Goal: Information Seeking & Learning: Learn about a topic

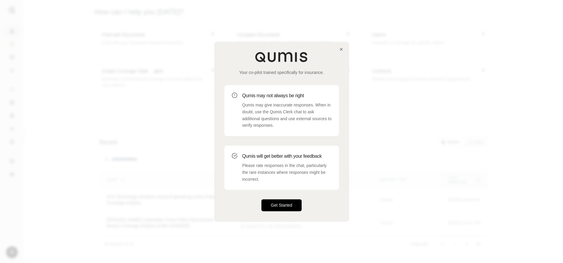
click at [279, 204] on button "Get Started" at bounding box center [282, 206] width 41 height 12
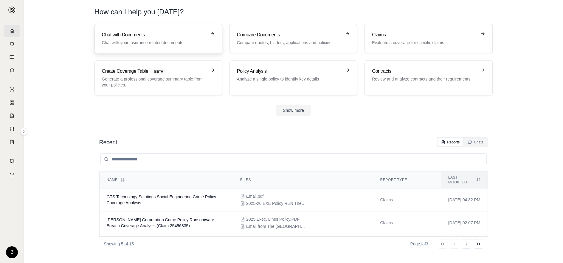
click at [138, 37] on h3 "Chat with Documents" at bounding box center [154, 34] width 105 height 7
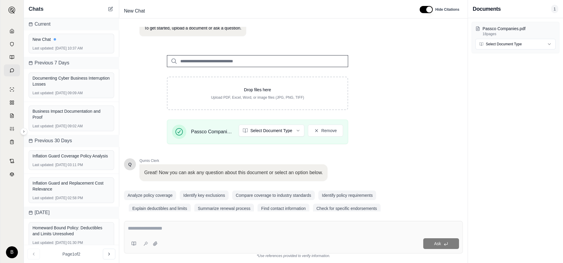
scroll to position [58, 0]
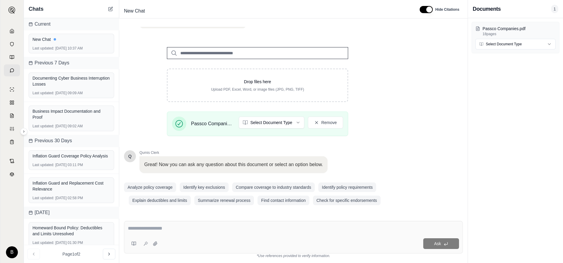
click at [169, 163] on p "Great! Now you can ask any question about this document or select an option bel…" at bounding box center [233, 164] width 179 height 7
click at [147, 174] on div "Q Qumis Clerk 👋 Welcome!! I'm your personal insurance clerk. I've been trained …" at bounding box center [257, 90] width 267 height 234
click at [143, 156] on div "Great! Now you can ask any question about this document or select an option bel…" at bounding box center [234, 164] width 188 height 17
click at [135, 230] on textarea at bounding box center [293, 228] width 331 height 7
click at [219, 230] on textarea "**********" at bounding box center [293, 228] width 331 height 7
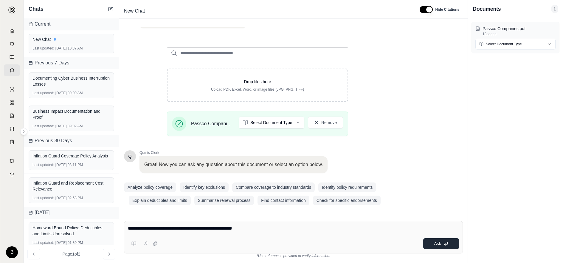
type textarea "**********"
click at [436, 241] on span "Ask" at bounding box center [437, 243] width 7 height 5
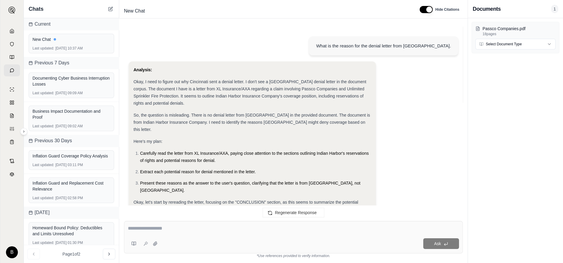
scroll to position [265, 0]
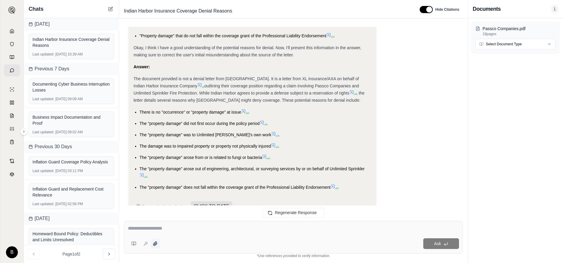
click at [155, 244] on icon at bounding box center [155, 243] width 5 height 5
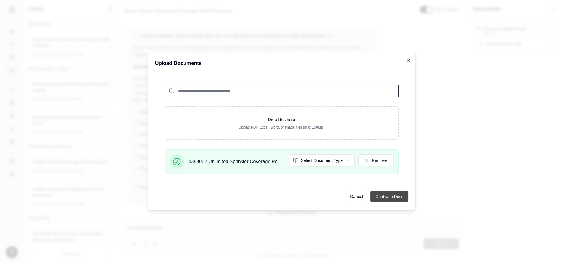
click at [386, 198] on button "Chat with Docs" at bounding box center [390, 197] width 38 height 12
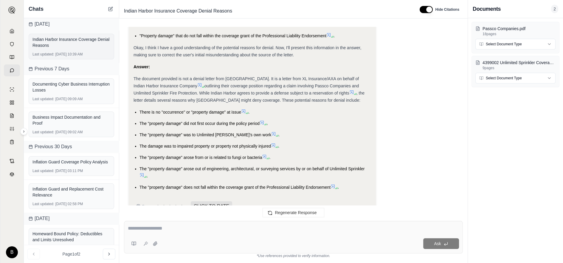
click at [55, 44] on div "Indian Harbor Insurance Coverage Denial Reasons" at bounding box center [72, 42] width 78 height 12
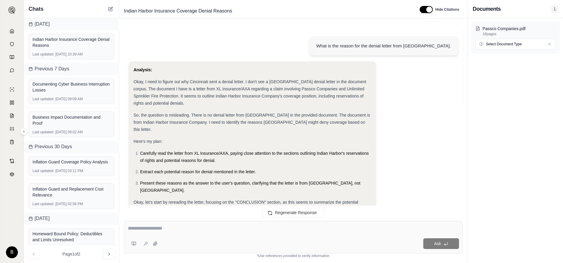
scroll to position [265, 0]
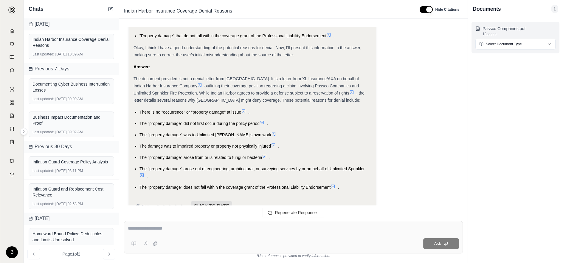
click at [492, 30] on p "Passco Companies.pdf" at bounding box center [519, 29] width 73 height 6
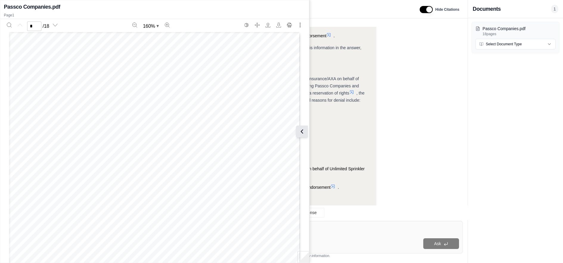
click at [305, 132] on icon at bounding box center [302, 131] width 7 height 7
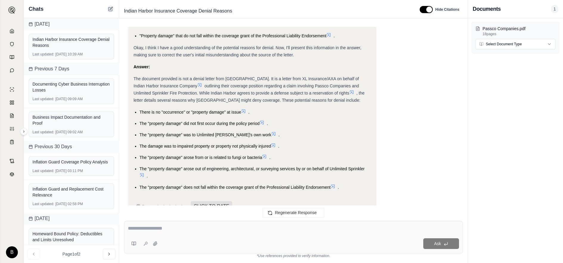
click at [109, 9] on icon at bounding box center [110, 9] width 5 height 5
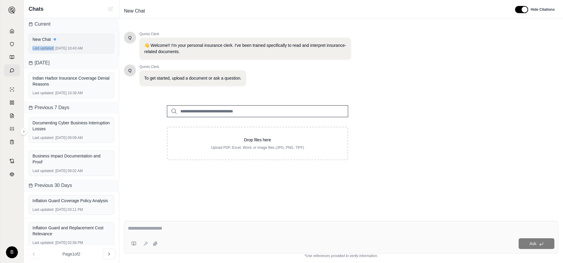
click at [79, 43] on div "New Chat Last updated: [DATE] 10:43 AM" at bounding box center [72, 44] width 86 height 20
click at [14, 32] on icon at bounding box center [12, 31] width 4 height 4
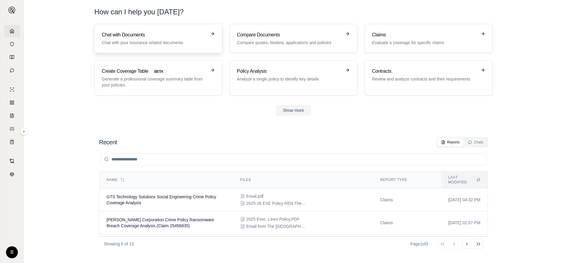
click at [134, 36] on h3 "Chat with Documents" at bounding box center [154, 34] width 105 height 7
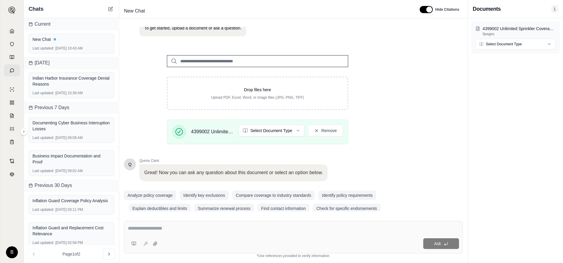
scroll to position [58, 0]
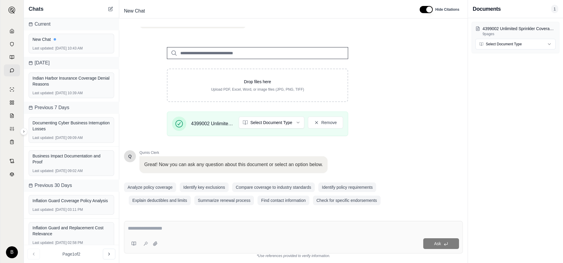
drag, startPoint x: 171, startPoint y: 231, endPoint x: 167, endPoint y: 231, distance: 3.6
click at [168, 231] on textarea at bounding box center [293, 228] width 331 height 7
type textarea "**********"
click at [447, 242] on icon at bounding box center [446, 244] width 5 height 5
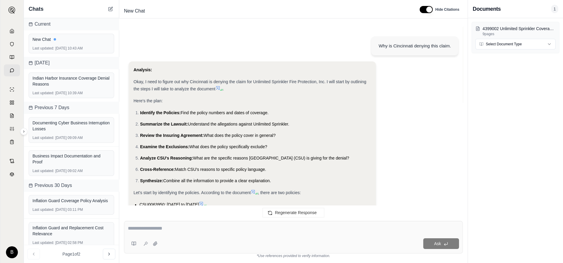
scroll to position [475, 0]
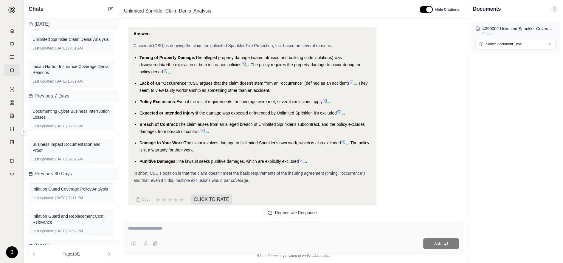
drag, startPoint x: 142, startPoint y: 33, endPoint x: 139, endPoint y: 35, distance: 4.1
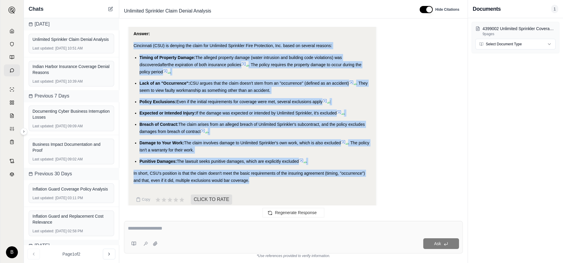
drag, startPoint x: 133, startPoint y: 37, endPoint x: 250, endPoint y: 175, distance: 180.9
copy div "Cincinnati (CSU) is denying the claim for Unlimited Sprinkler Fire Protection, …"
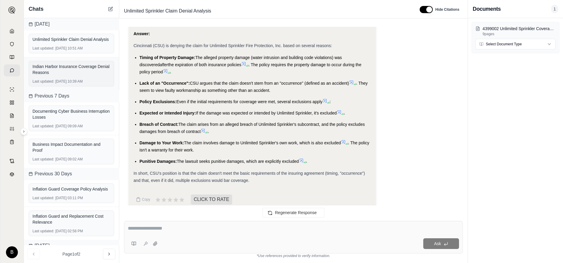
click at [52, 73] on div "Indian Harbor Insurance Coverage Denial Reasons" at bounding box center [72, 70] width 78 height 12
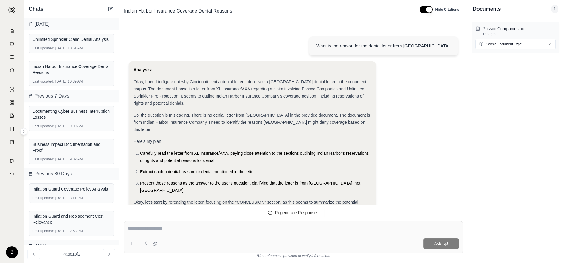
scroll to position [265, 0]
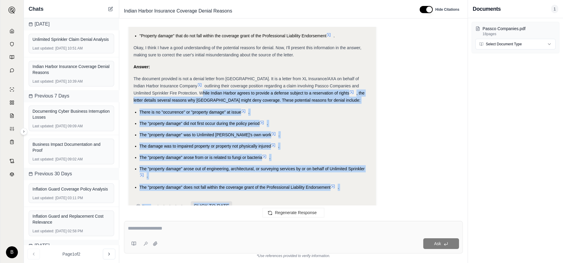
drag, startPoint x: 164, startPoint y: 78, endPoint x: 336, endPoint y: 187, distance: 204.1
click at [336, 187] on div "Analysis: Okay, I need to figure out why Cincinnati sent a denial letter. I don…" at bounding box center [253, 7] width 238 height 412
copy div "While Indian Harbor agrees to provide a defense subject to a reservation of rig…"
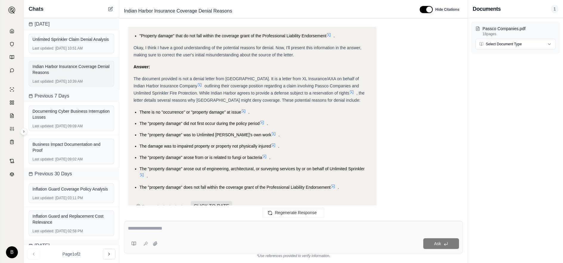
click at [35, 75] on div "Indian Harbor Insurance Coverage Denial Reasons" at bounding box center [72, 70] width 78 height 12
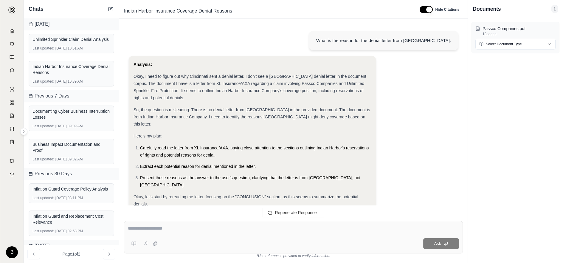
scroll to position [0, 0]
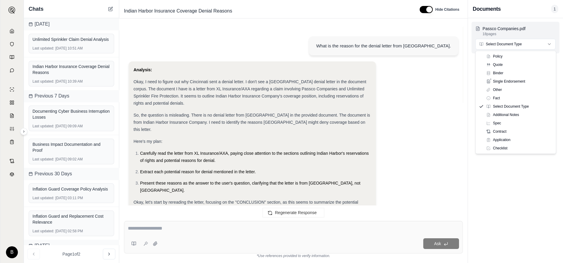
click at [550, 43] on html "B Chats [DATE] Unlimited Sprinkler Claim Denial Analysis Last updated: [DATE] 1…" at bounding box center [281, 131] width 563 height 263
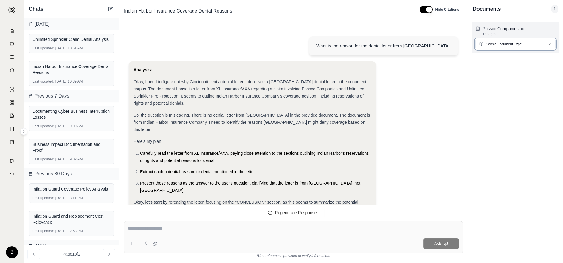
click at [550, 43] on html "B Chats [DATE] Unlimited Sprinkler Claim Denial Analysis Last updated: [DATE] 1…" at bounding box center [281, 131] width 563 height 263
